Goal: Task Accomplishment & Management: Use online tool/utility

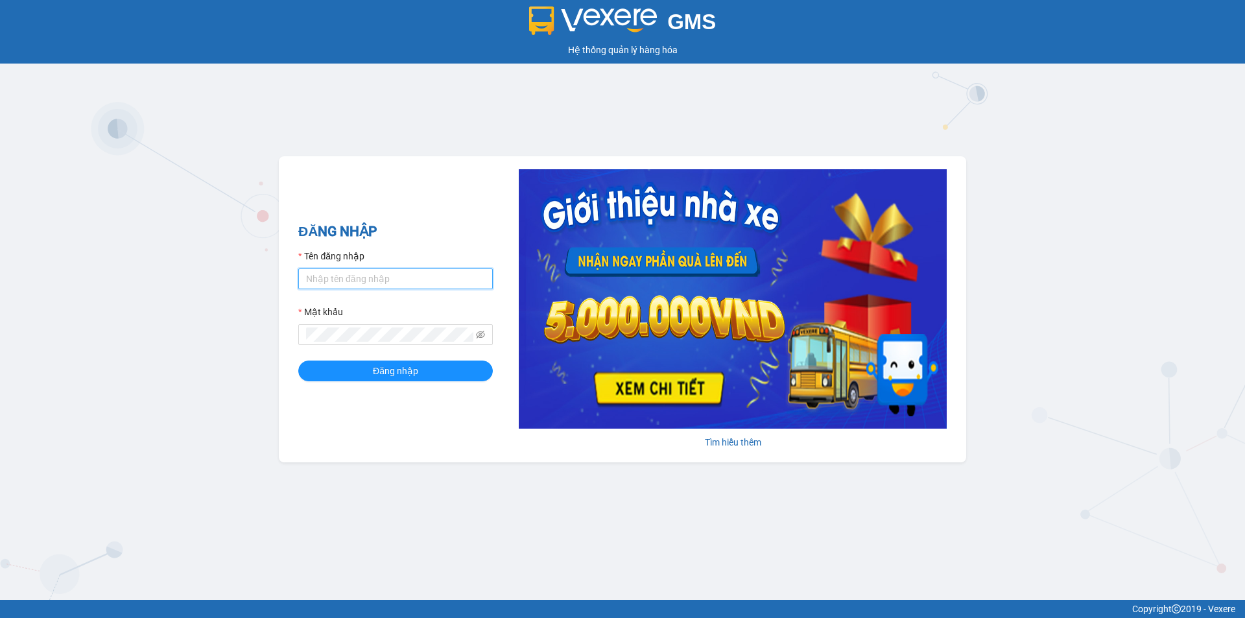
click at [374, 280] on input "Tên đăng nhập" at bounding box center [395, 279] width 195 height 21
type input "huevpsg.ducdat"
click at [381, 343] on span at bounding box center [395, 334] width 195 height 21
click at [346, 379] on button "Đăng nhập" at bounding box center [395, 371] width 195 height 21
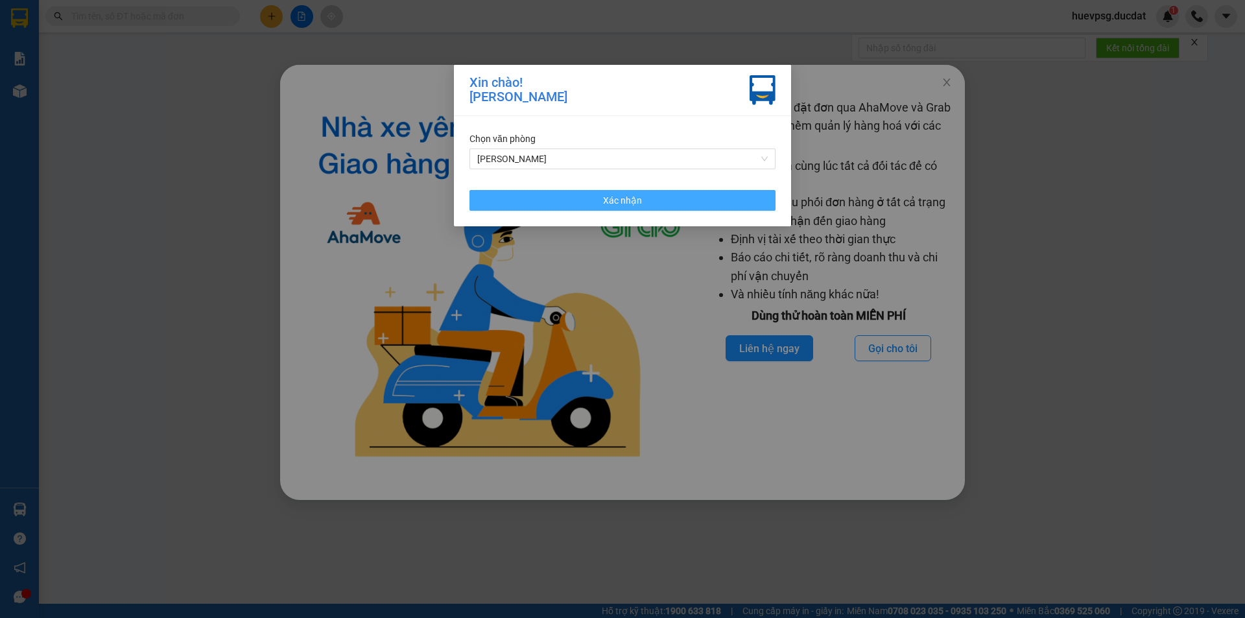
drag, startPoint x: 618, startPoint y: 207, endPoint x: 573, endPoint y: 202, distance: 45.6
click at [605, 207] on span "Xác nhận" at bounding box center [622, 200] width 39 height 14
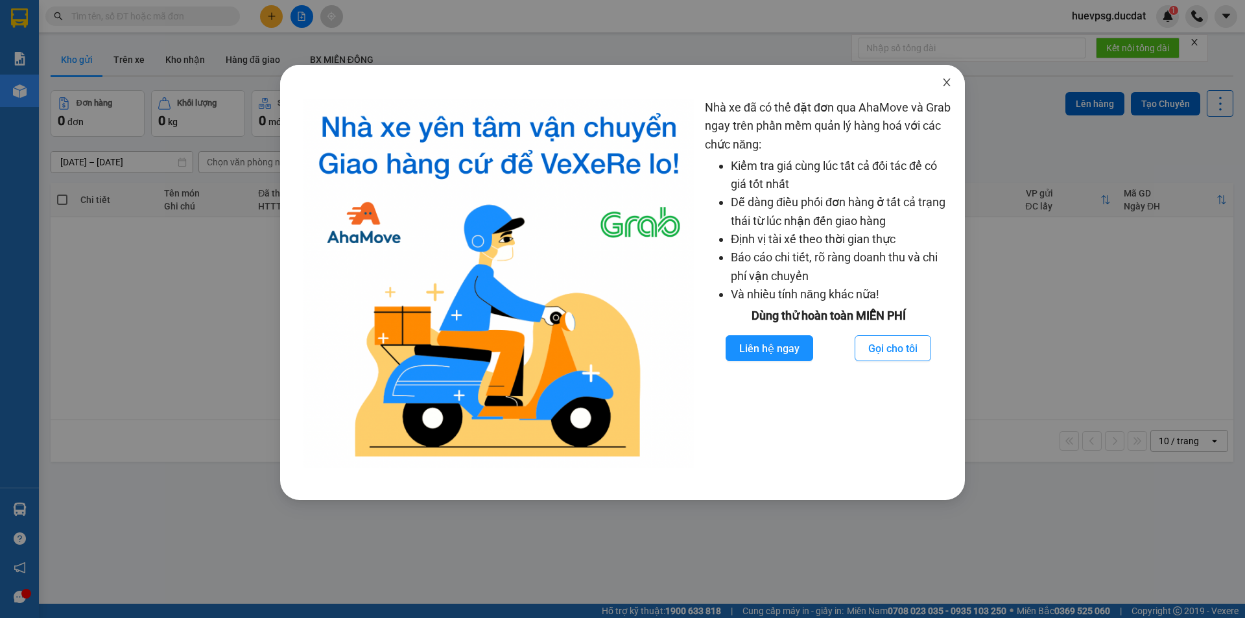
click at [944, 80] on icon "close" at bounding box center [946, 82] width 7 height 8
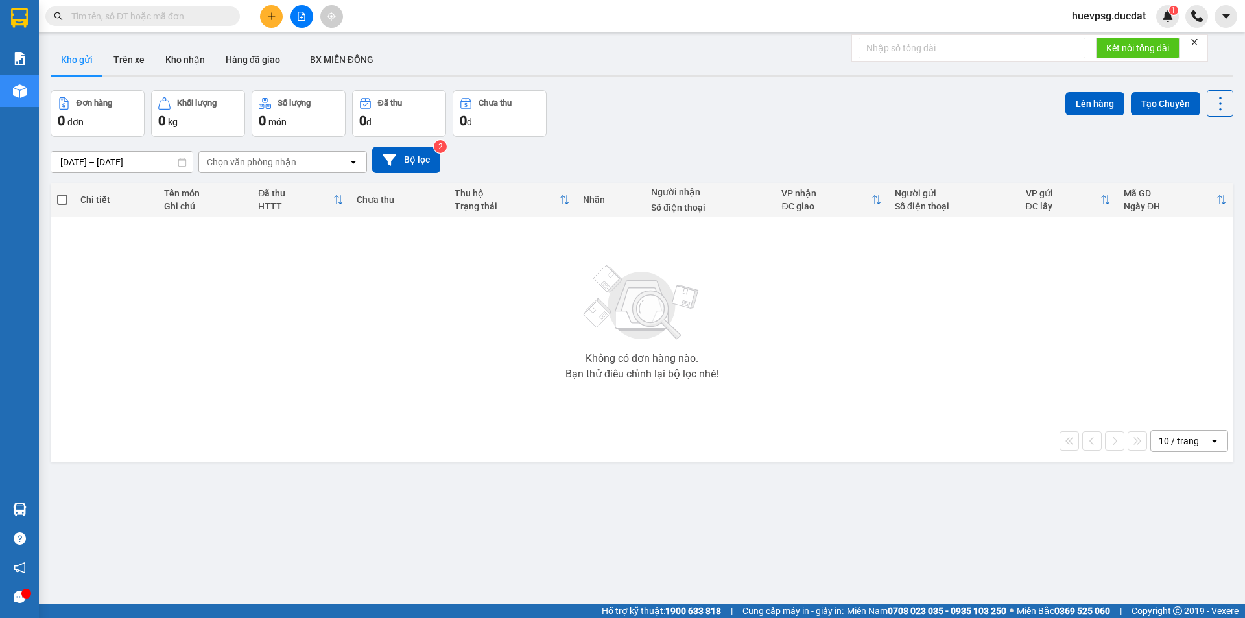
click at [453, 411] on div "Không có đơn hàng nào. Bạn thử điều chỉnh lại bộ lọc nhé!" at bounding box center [642, 318] width 1170 height 195
